Goal: Transaction & Acquisition: Subscribe to service/newsletter

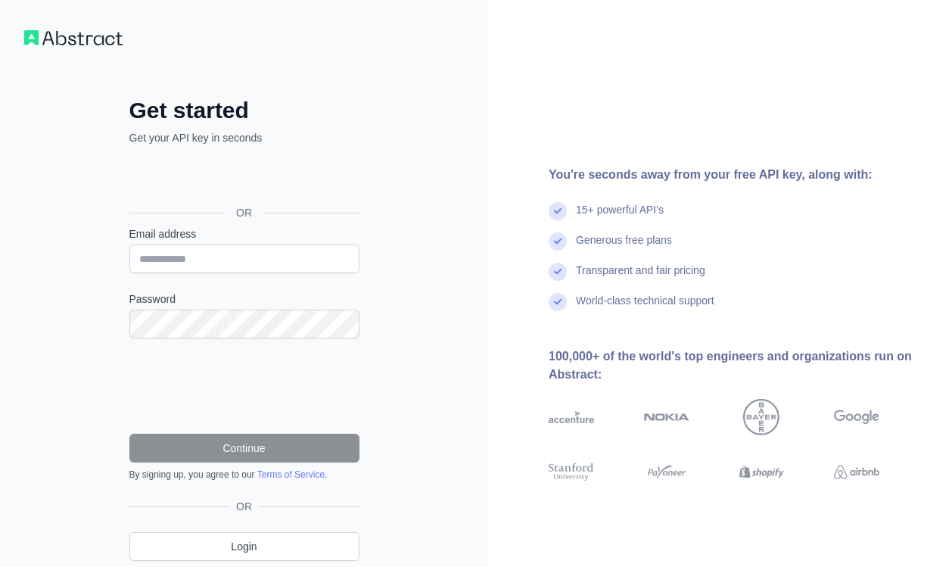
click at [278, 186] on div "Accedi con Google. Si apre in una nuova scheda" at bounding box center [242, 178] width 227 height 33
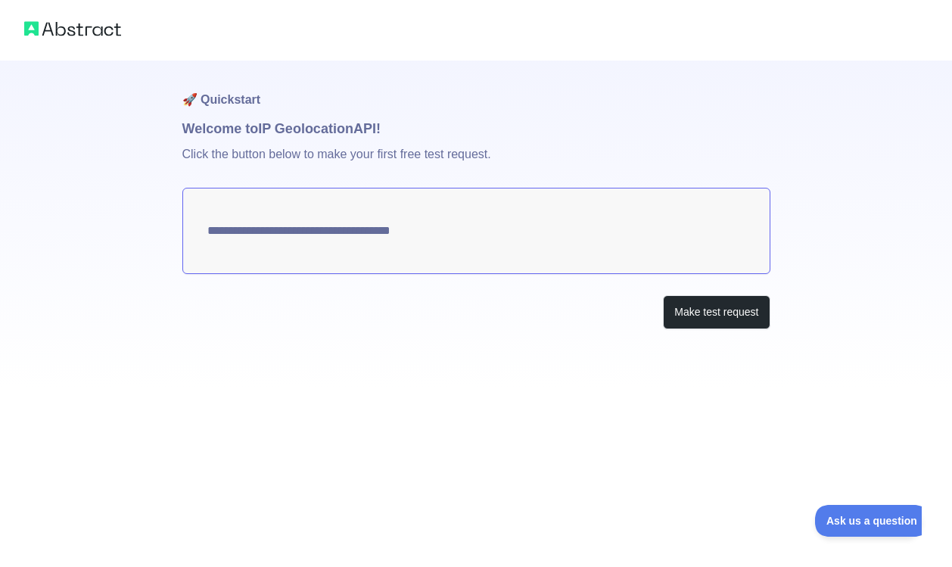
type textarea "**********"
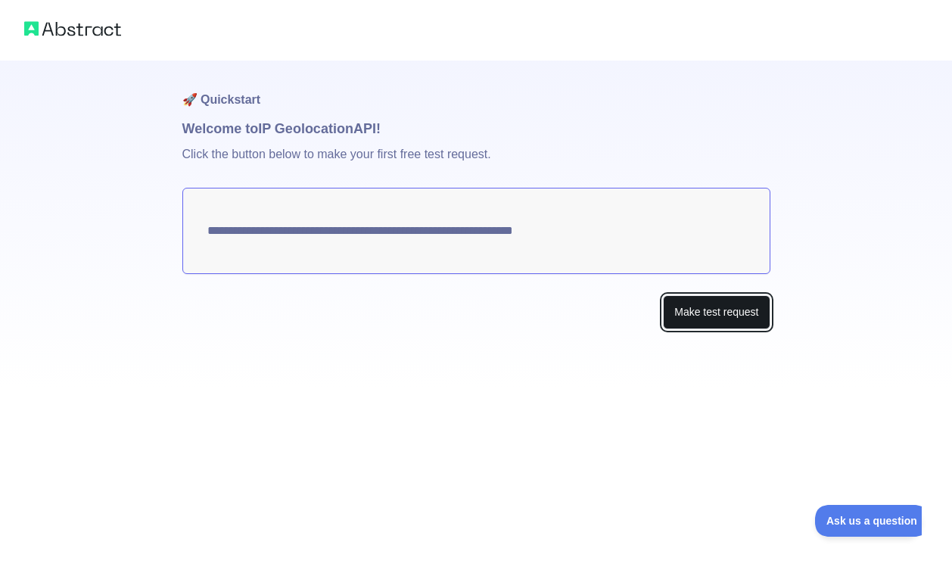
click at [695, 313] on button "Make test request" at bounding box center [716, 312] width 107 height 34
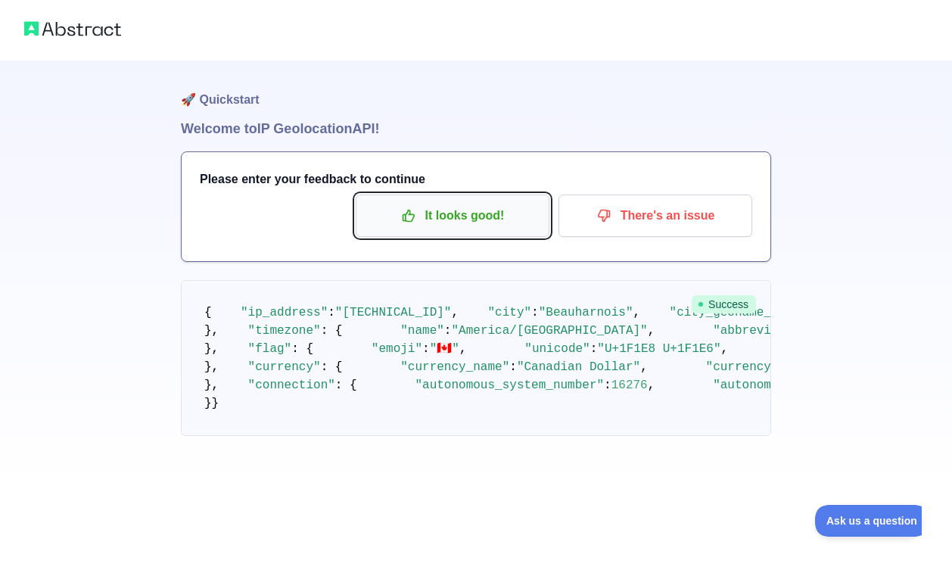
click at [467, 215] on p "It looks good!" at bounding box center [452, 216] width 171 height 26
